Goal: Find specific page/section: Find specific page/section

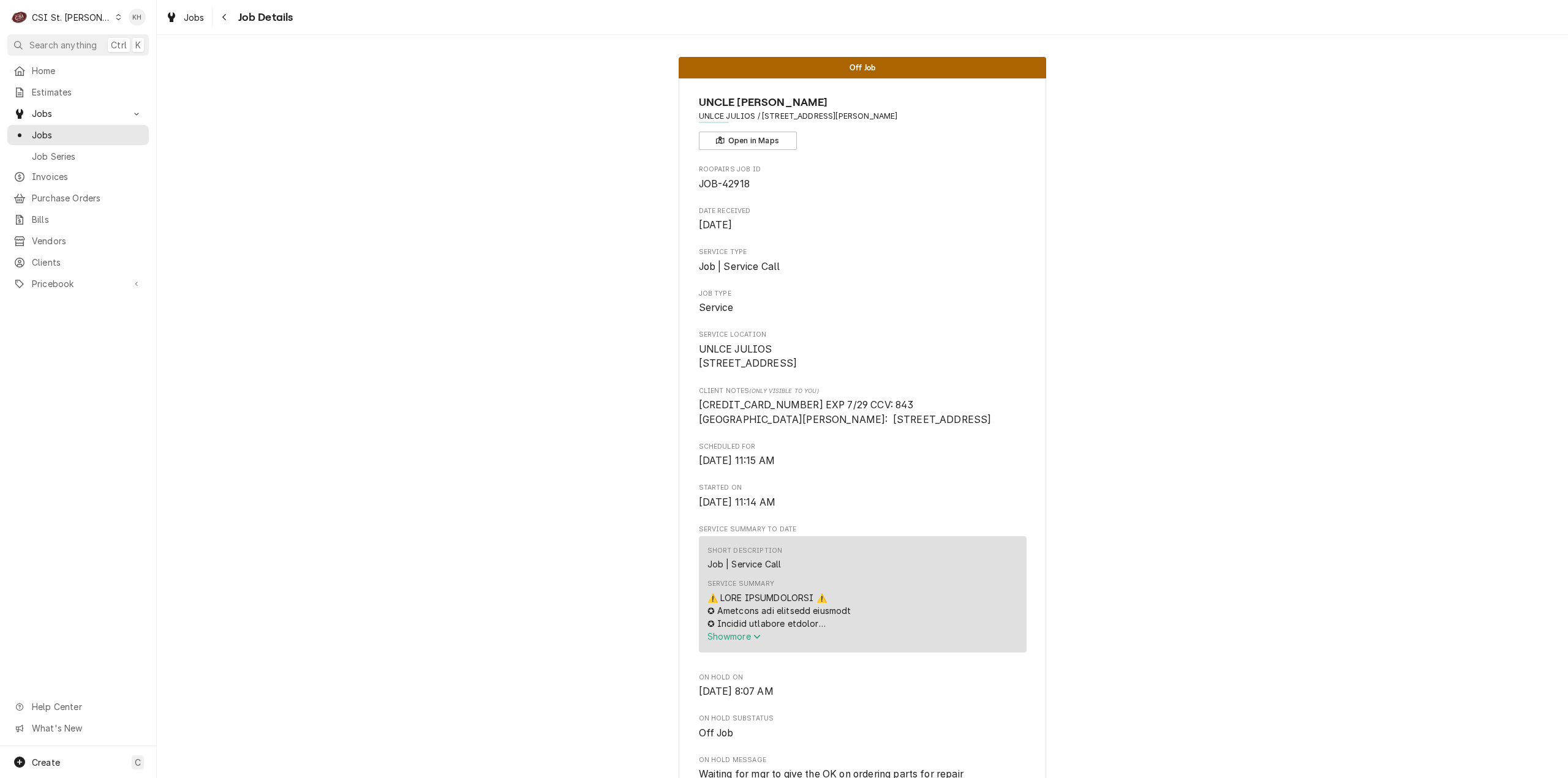
scroll to position [629, 0]
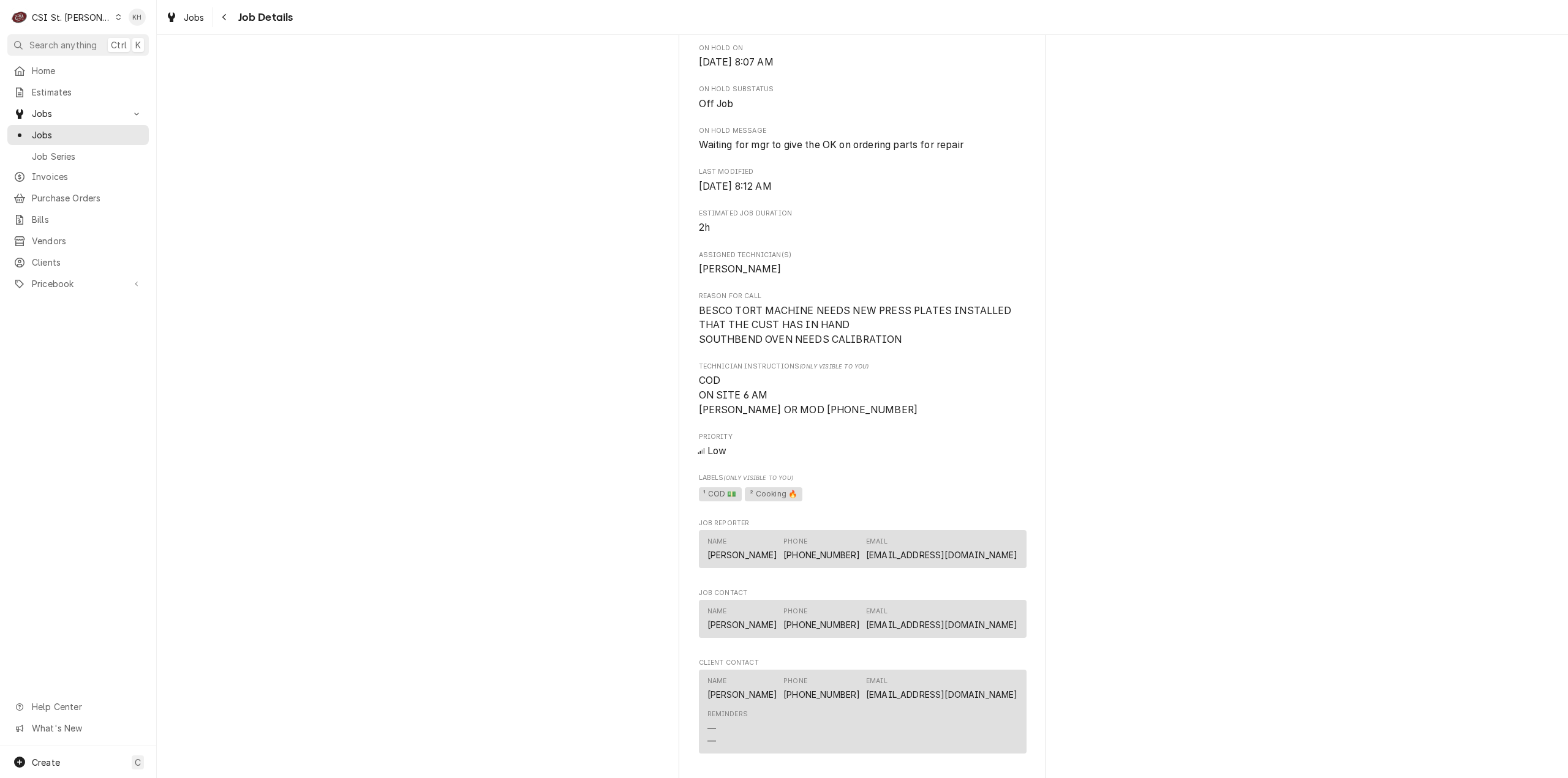
click at [61, 19] on div "CSI St. [PERSON_NAME]" at bounding box center [72, 17] width 79 height 13
click at [112, 26] on div "CSI [US_STATE][GEOGRAPHIC_DATA]" at bounding box center [188, 25] width 162 height 13
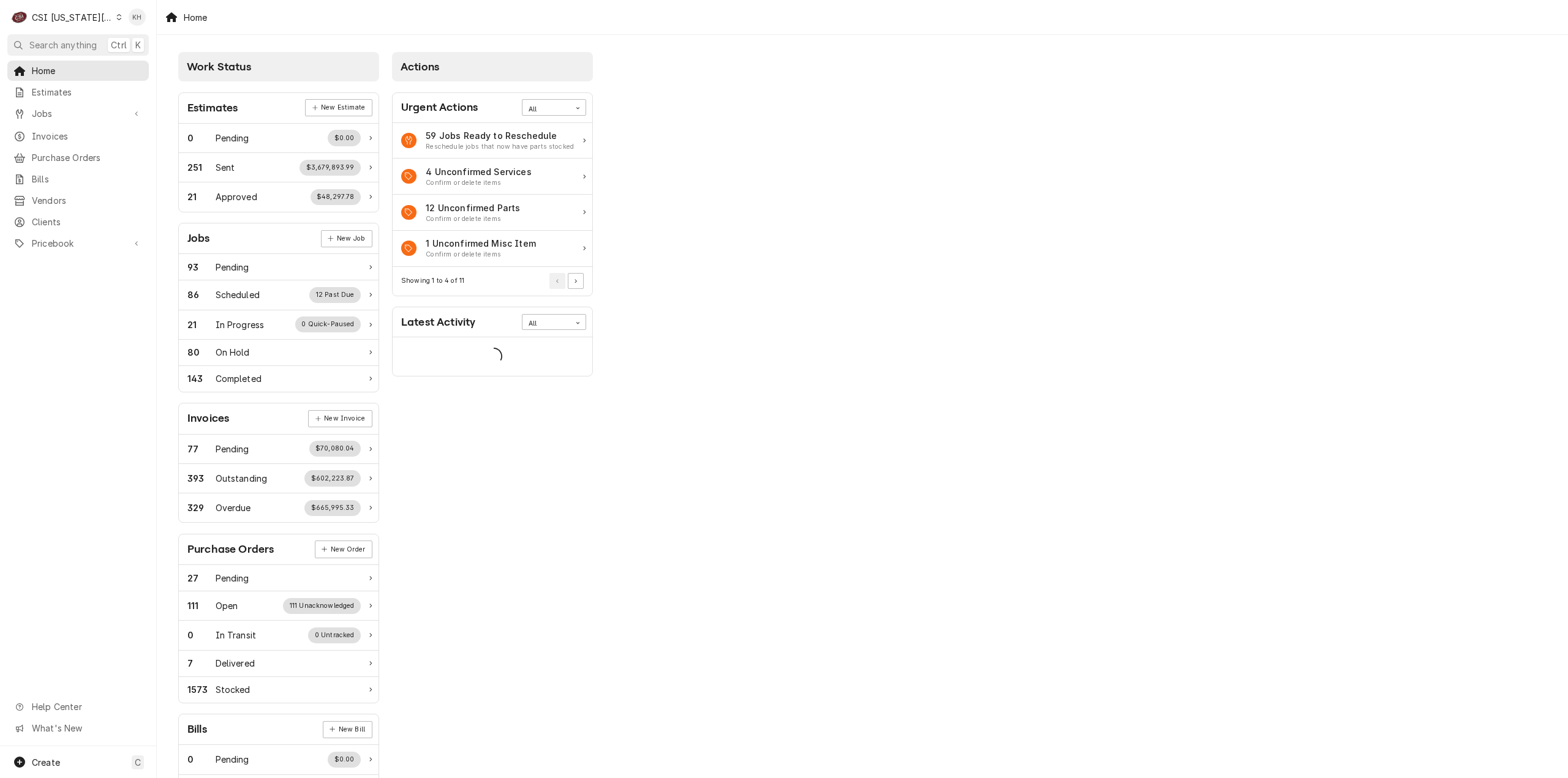
click at [85, 40] on span "Search anything" at bounding box center [63, 45] width 67 height 13
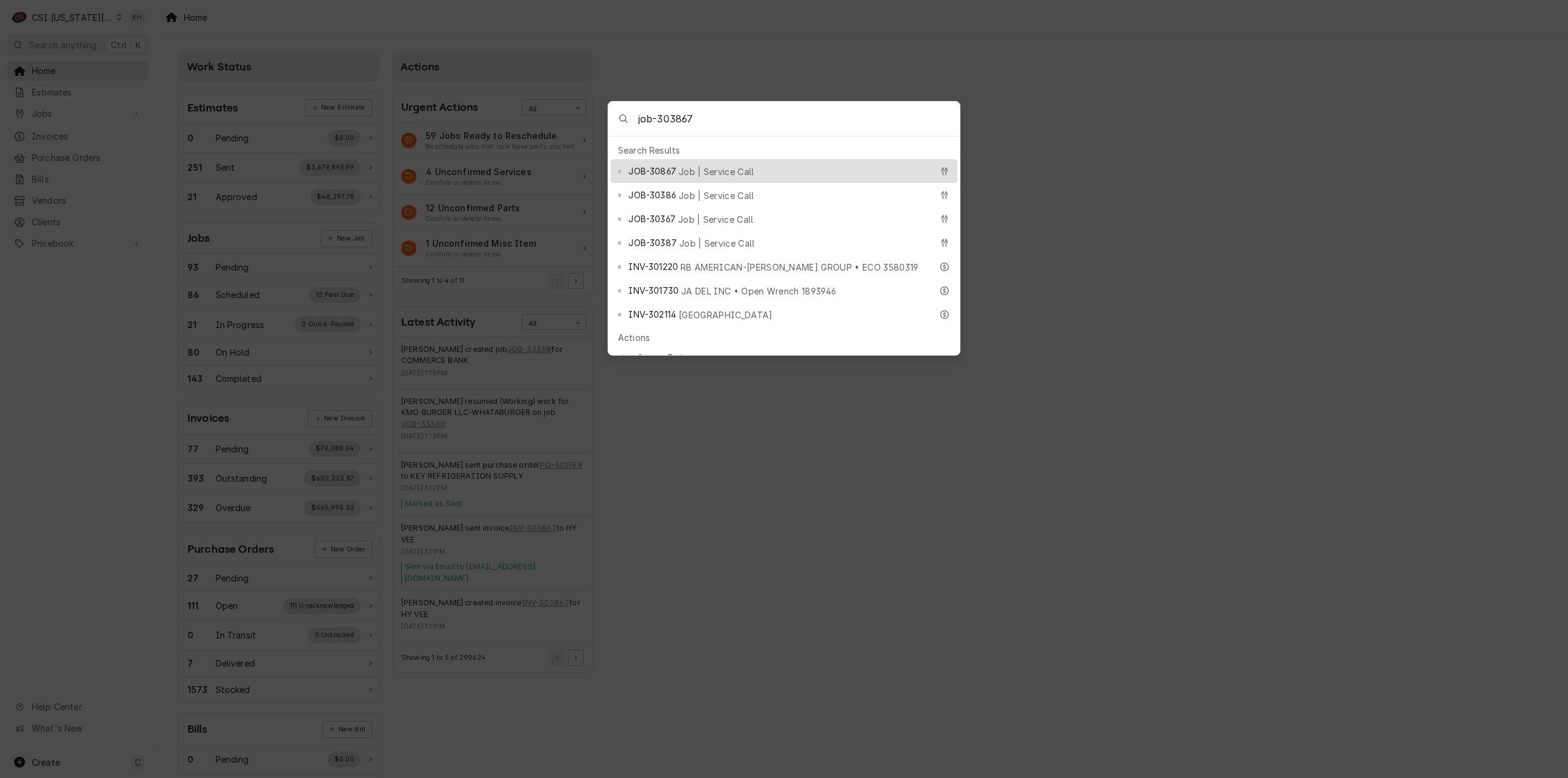
type input "job-303867"
click at [806, 167] on div "JOB-30867 Job | Service Call" at bounding box center [780, 170] width 303 height 14
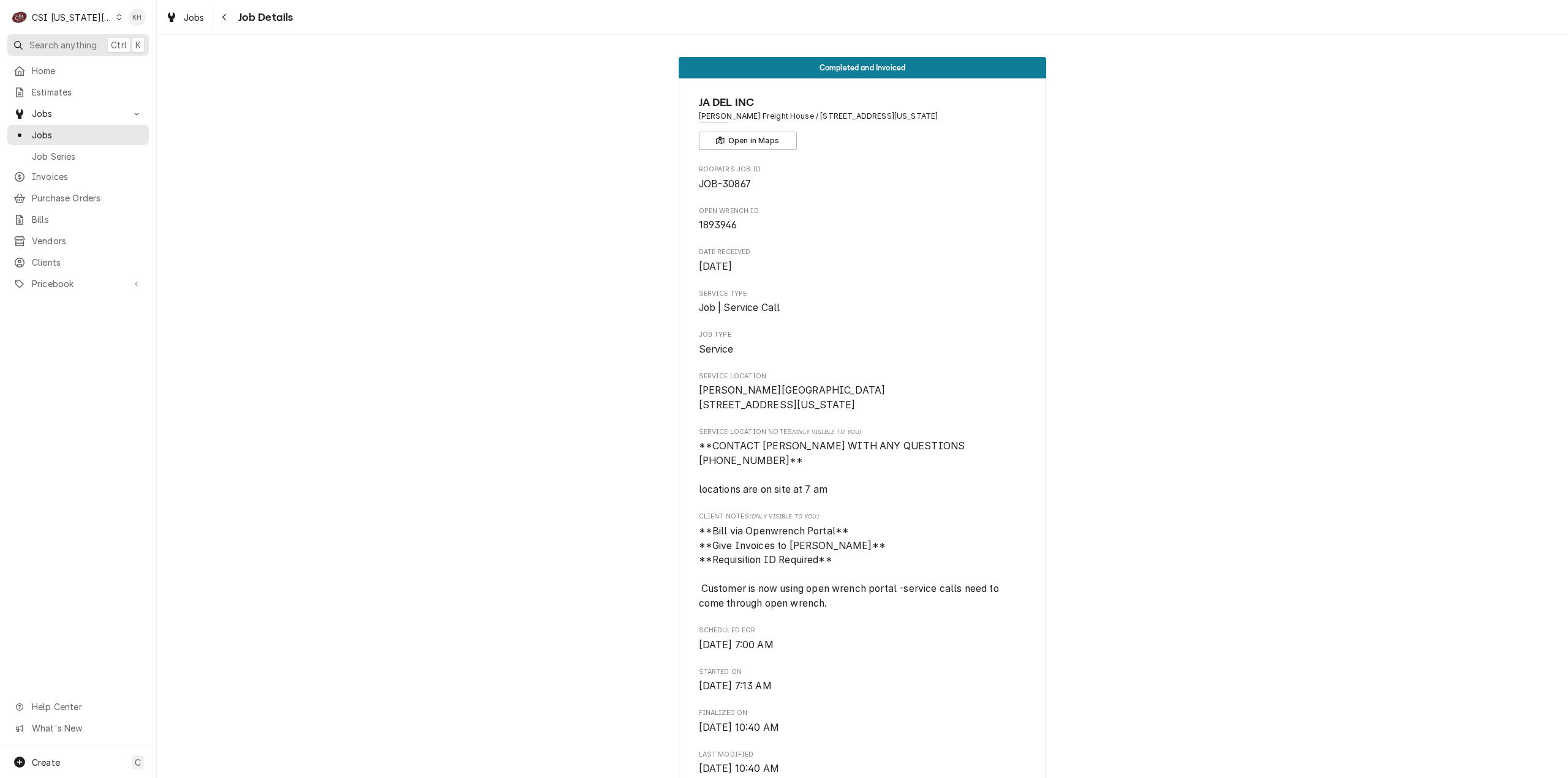
click at [74, 42] on span "Search anything" at bounding box center [63, 45] width 67 height 13
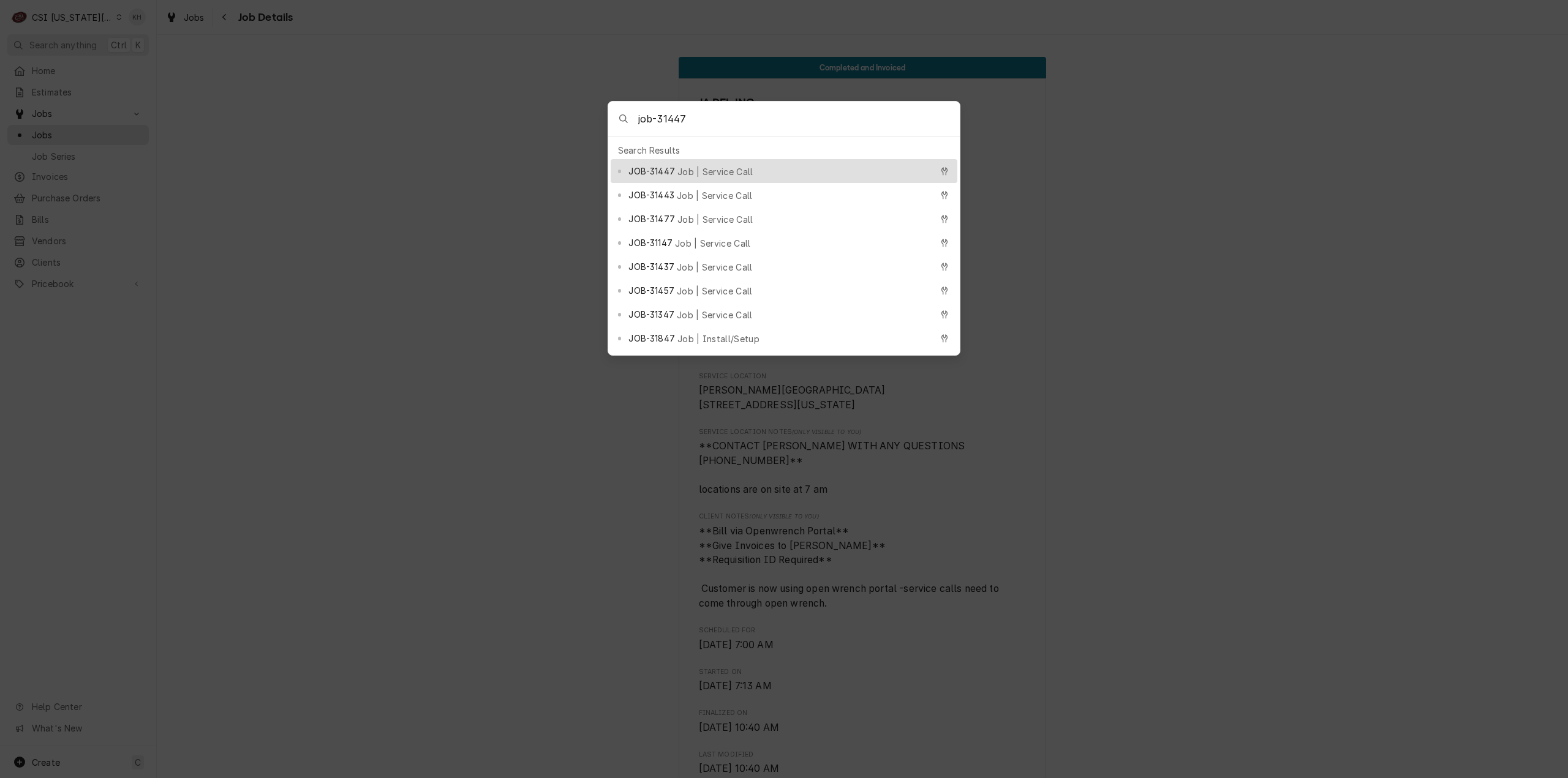
type input "job-31447"
click at [694, 165] on span "Job | Service Call" at bounding box center [715, 172] width 76 height 13
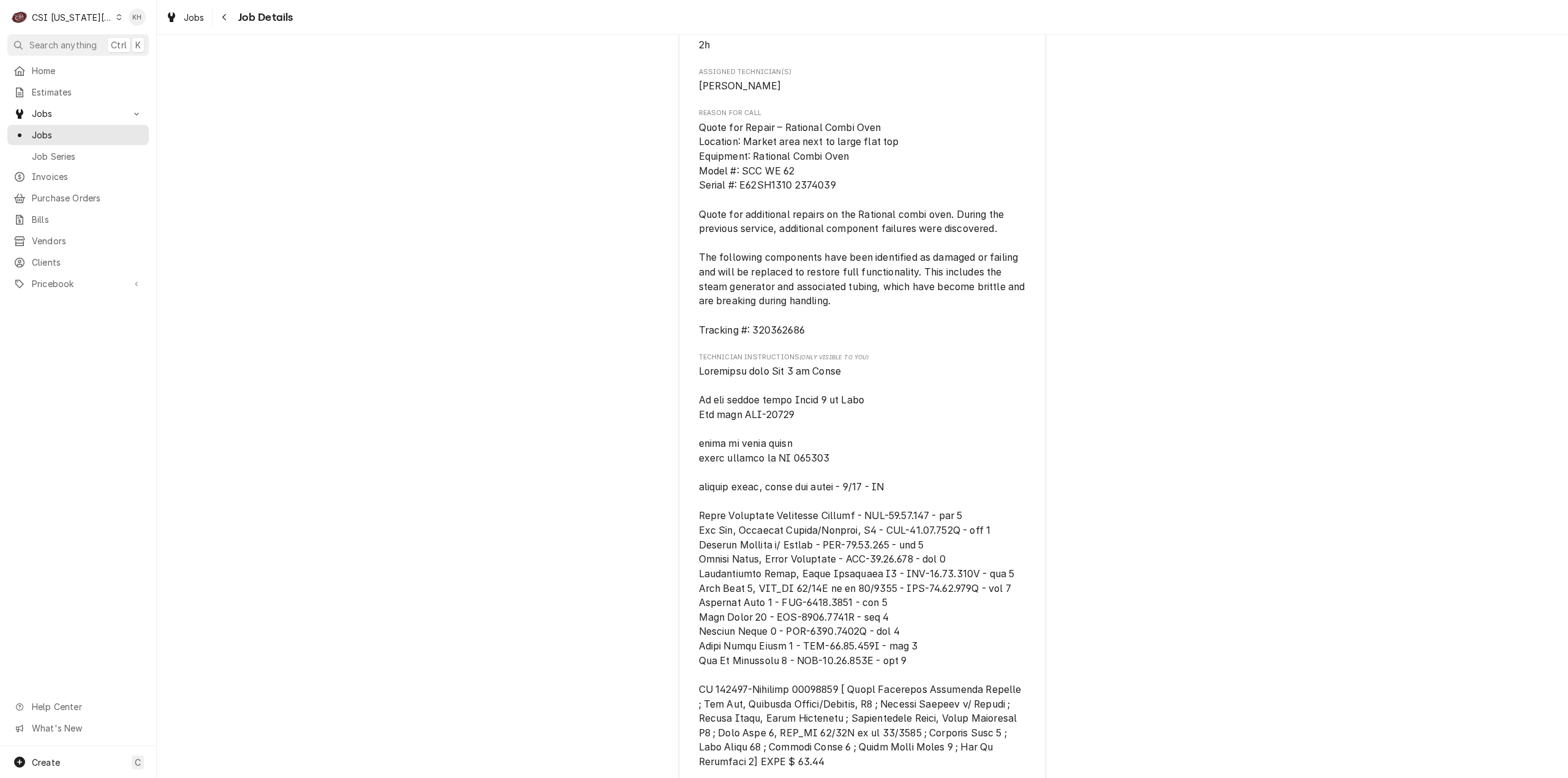
scroll to position [796, 0]
click at [762, 311] on span "Quote for Repair – Rational Combi Oven Location: Market area next to large flat…" at bounding box center [863, 225] width 329 height 215
copy span "320362686"
